Goal: Task Accomplishment & Management: Manage account settings

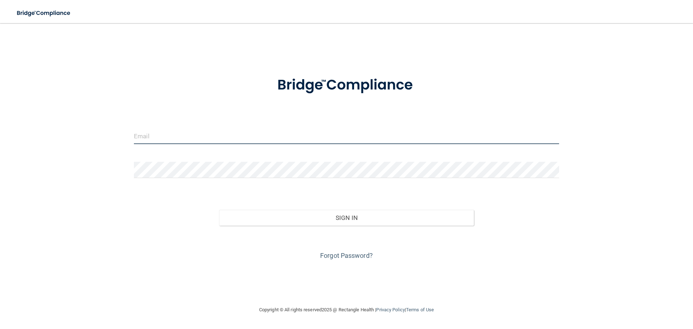
click at [254, 134] on input "email" at bounding box center [346, 136] width 425 height 16
type input "martinarv@mosaicdentalcollective.com"
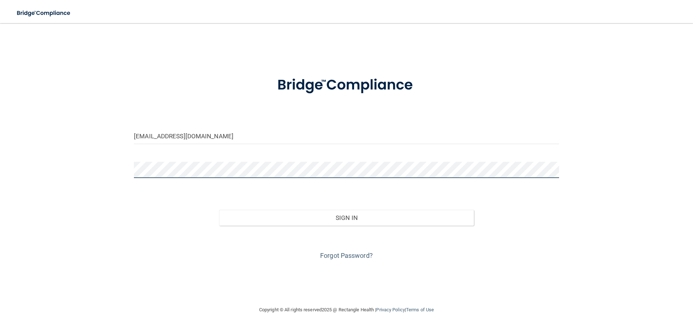
click at [219, 210] on button "Sign In" at bounding box center [346, 218] width 255 height 16
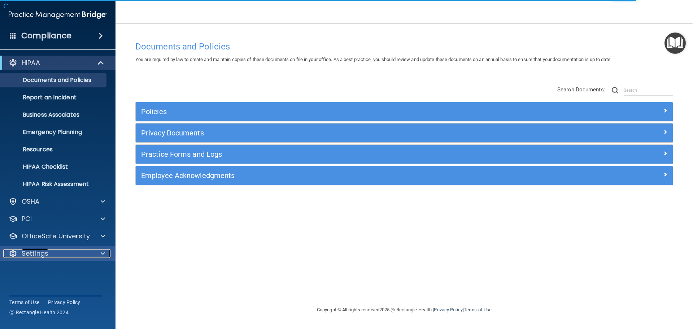
click at [102, 255] on span at bounding box center [103, 253] width 4 height 9
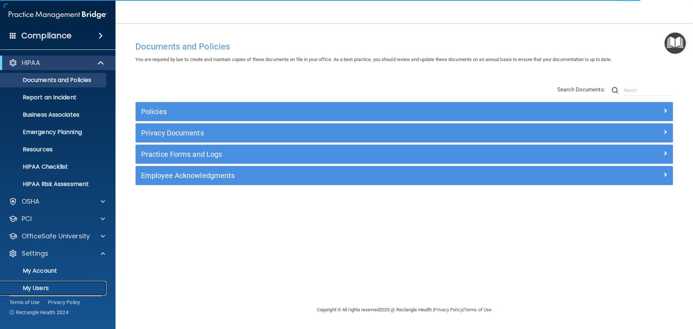
click at [39, 288] on p "My Users" at bounding box center [54, 287] width 99 height 7
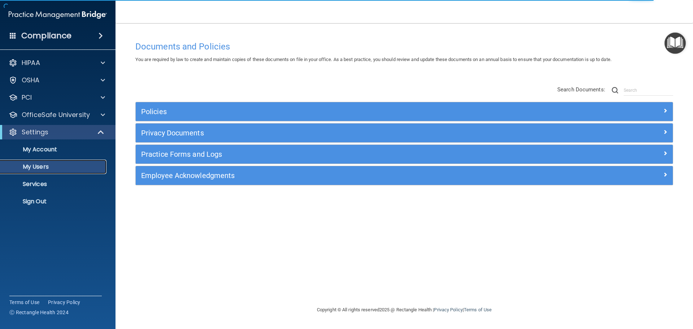
click at [52, 165] on p "My Users" at bounding box center [54, 166] width 99 height 7
select select "20"
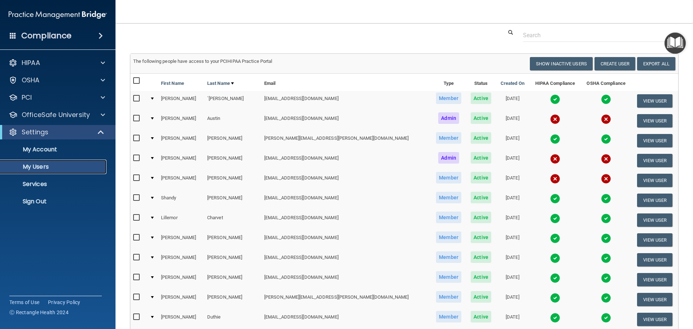
scroll to position [36, 0]
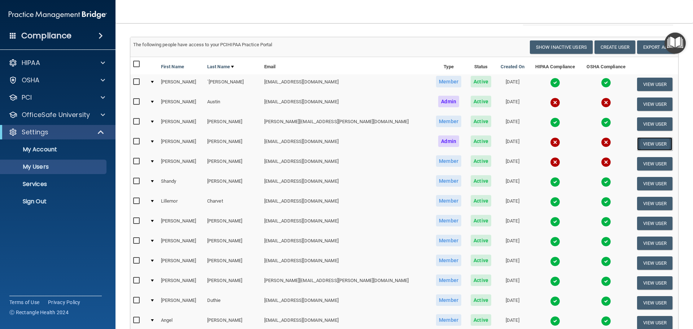
click at [640, 143] on button "View User" at bounding box center [655, 143] width 36 height 13
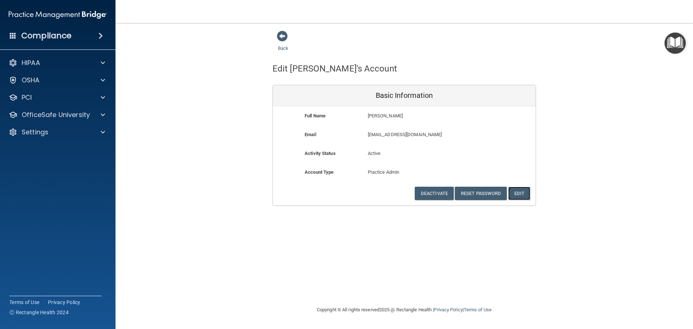
click at [519, 194] on button "Edit" at bounding box center [519, 193] width 22 height 13
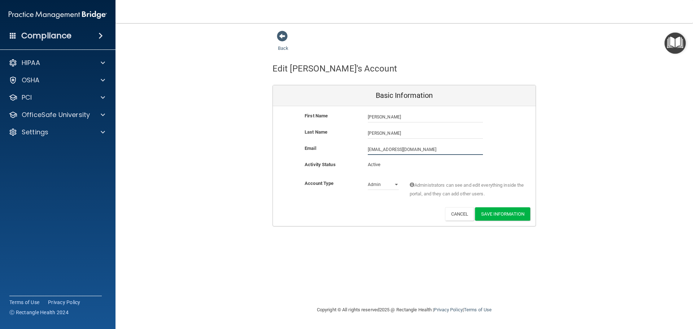
click at [453, 150] on input "jbremerman@mosaicdentalcollective.org" at bounding box center [425, 149] width 115 height 11
type input "jbremerman@mosaicdentalcollective.com"
click at [579, 157] on div "Back Edit Jessica's Account Basic Information First Name Jessica Bremerman Jess…" at bounding box center [404, 128] width 549 height 196
click at [502, 215] on button "Save Information" at bounding box center [502, 213] width 55 height 13
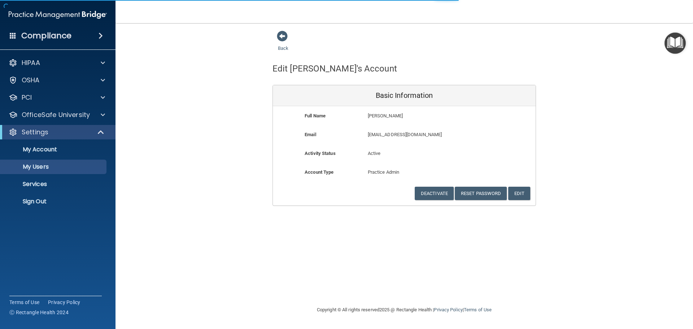
select select "20"
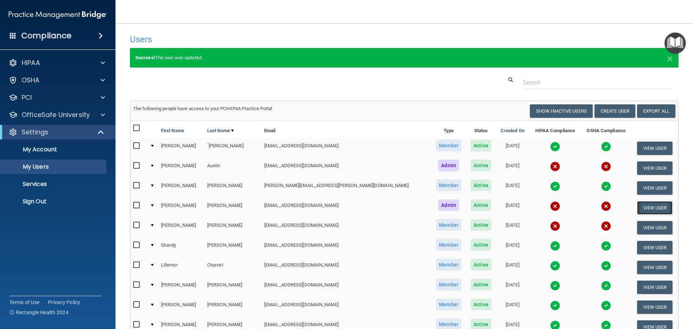
click at [647, 207] on button "View User" at bounding box center [655, 207] width 36 height 13
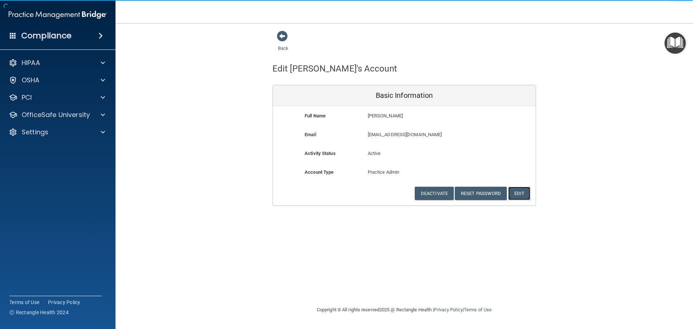
click at [519, 194] on button "Edit" at bounding box center [519, 193] width 22 height 13
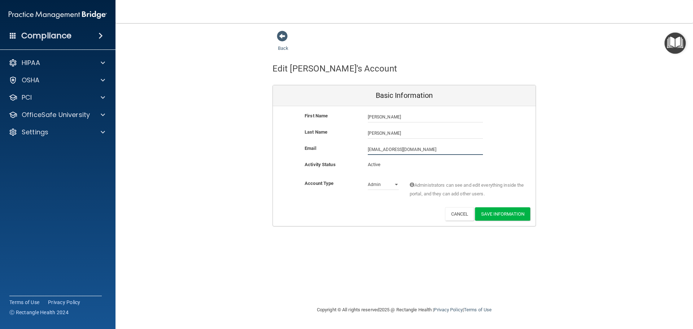
drag, startPoint x: 466, startPoint y: 150, endPoint x: 326, endPoint y: 161, distance: 140.4
click at [329, 153] on div "Email jbremerman@mosaicdentalcollective.com jbremerman@mosaicdentalcollective.c…" at bounding box center [404, 149] width 263 height 11
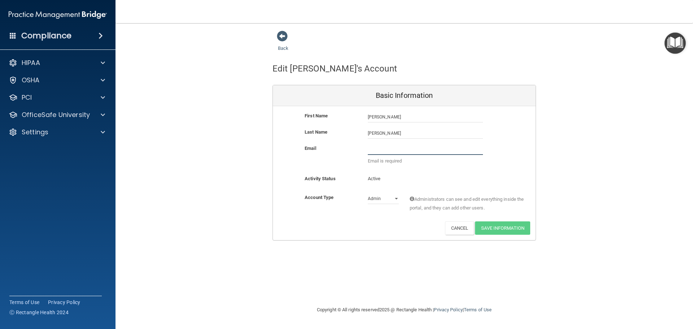
paste input "[EMAIL_ADDRESS][DOMAIN_NAME]"
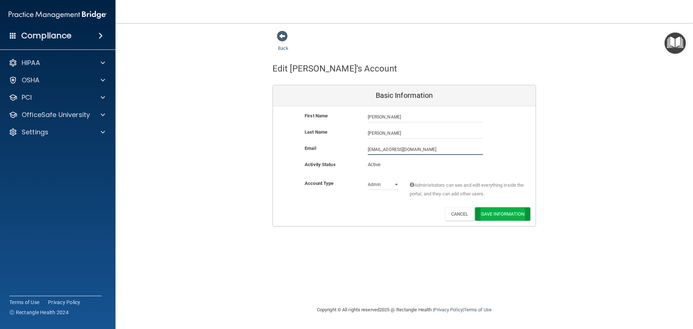
type input "[EMAIL_ADDRESS][DOMAIN_NAME]"
click at [493, 213] on button "Save Information" at bounding box center [502, 215] width 55 height 13
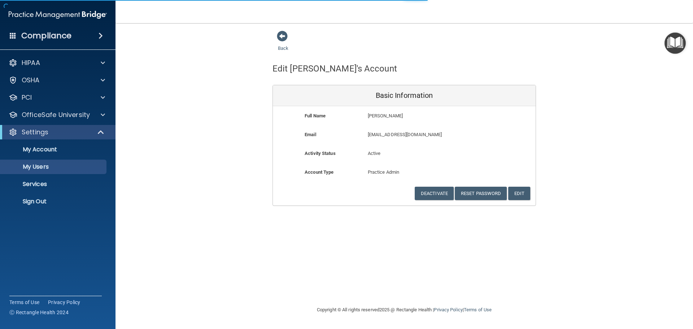
select select "20"
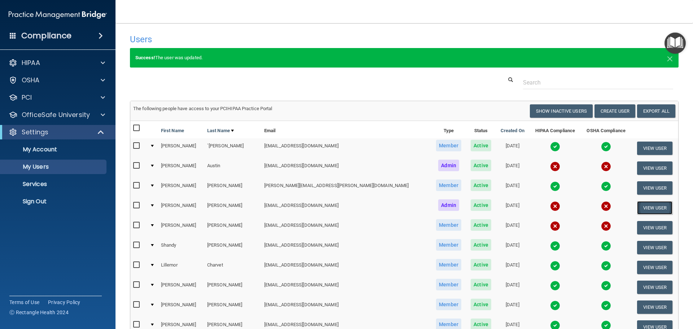
click at [648, 206] on button "View User" at bounding box center [655, 207] width 36 height 13
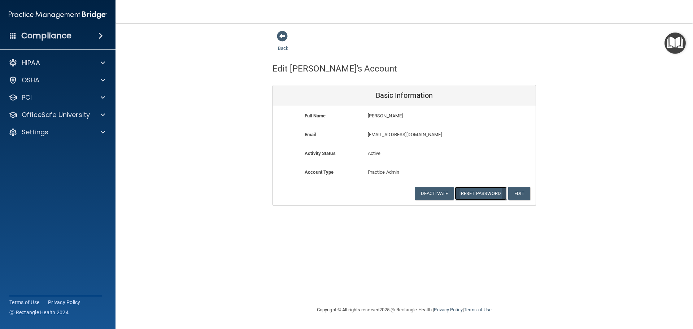
click at [478, 192] on button "Reset Password" at bounding box center [481, 193] width 52 height 13
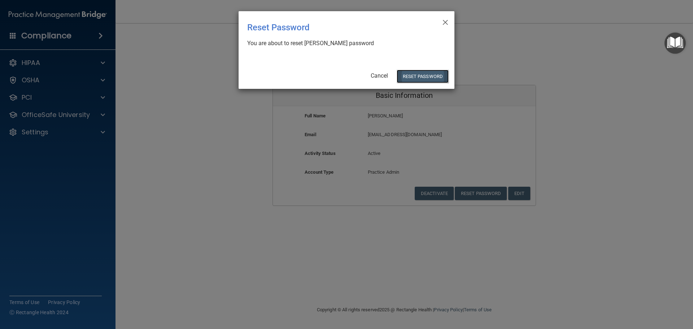
click at [423, 75] on button "Reset Password" at bounding box center [423, 76] width 52 height 13
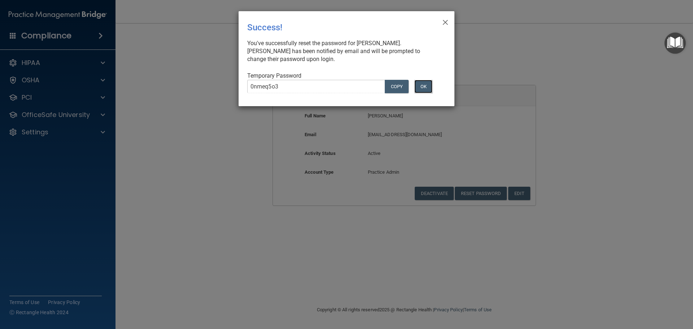
click at [425, 84] on button "OK" at bounding box center [423, 86] width 18 height 13
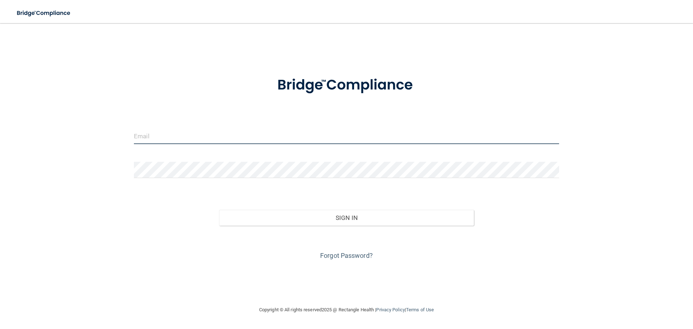
click at [180, 138] on input "email" at bounding box center [346, 136] width 425 height 16
drag, startPoint x: 170, startPoint y: 135, endPoint x: 162, endPoint y: 132, distance: 8.8
click at [162, 132] on input "email" at bounding box center [346, 136] width 425 height 16
paste input "[EMAIL_ADDRESS][DOMAIN_NAME]"
type input "[EMAIL_ADDRESS][DOMAIN_NAME]"
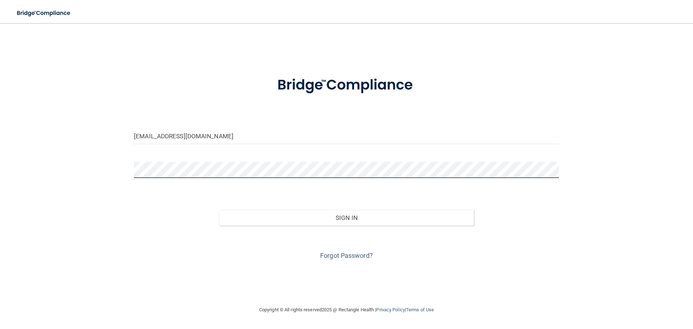
click at [219, 210] on button "Sign In" at bounding box center [346, 218] width 255 height 16
